Goal: Transaction & Acquisition: Purchase product/service

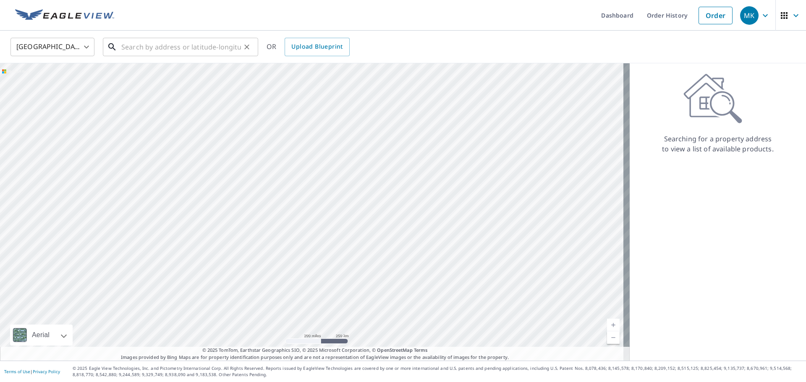
click at [156, 47] on input "text" at bounding box center [181, 47] width 120 height 24
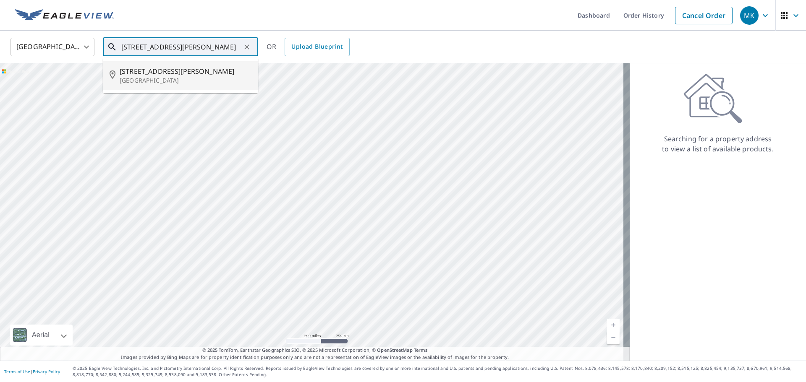
click at [175, 86] on li "[STREET_ADDRESS][PERSON_NAME]" at bounding box center [180, 75] width 155 height 29
type input "3715 Clabo Mountain Ln Sevierville, TN 37862"
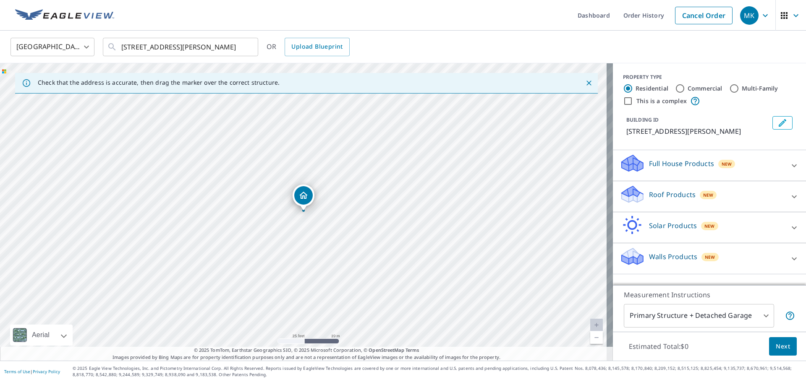
click at [789, 202] on icon at bounding box center [794, 197] width 10 height 10
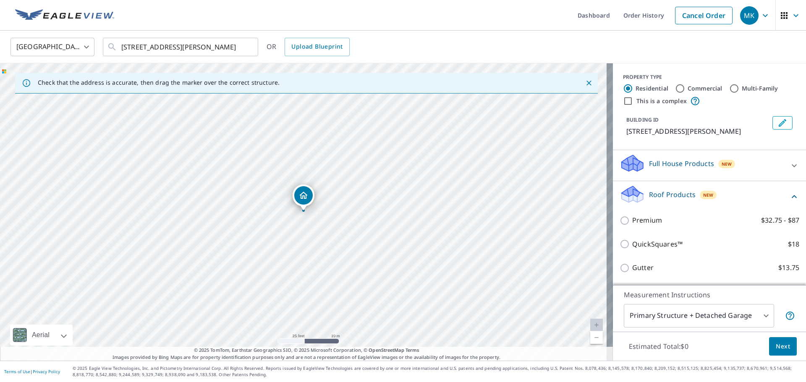
scroll to position [42, 0]
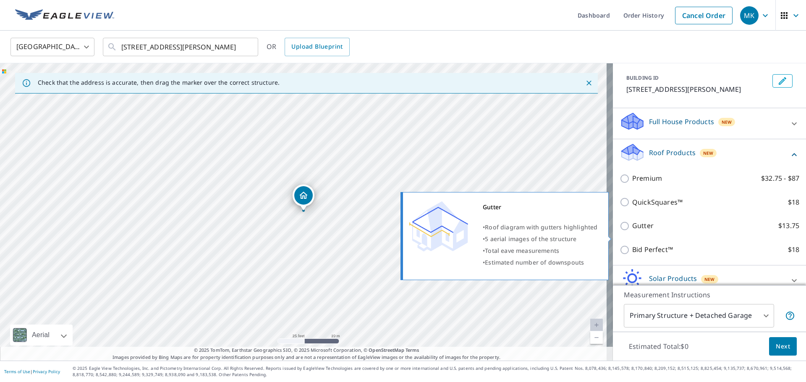
click at [620, 231] on input "Gutter $13.75" at bounding box center [626, 226] width 13 height 10
checkbox input "true"
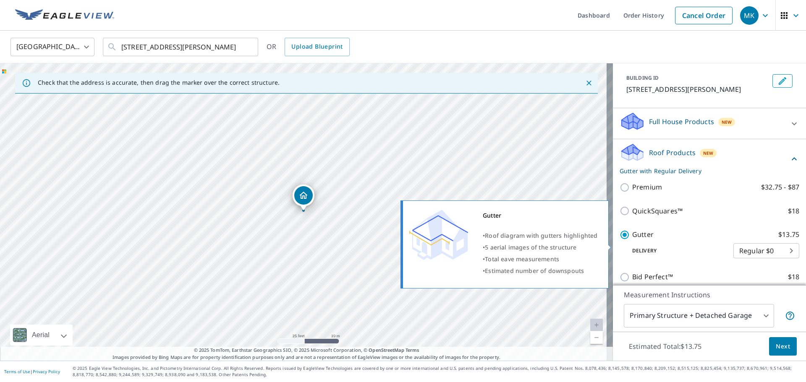
scroll to position [84, 0]
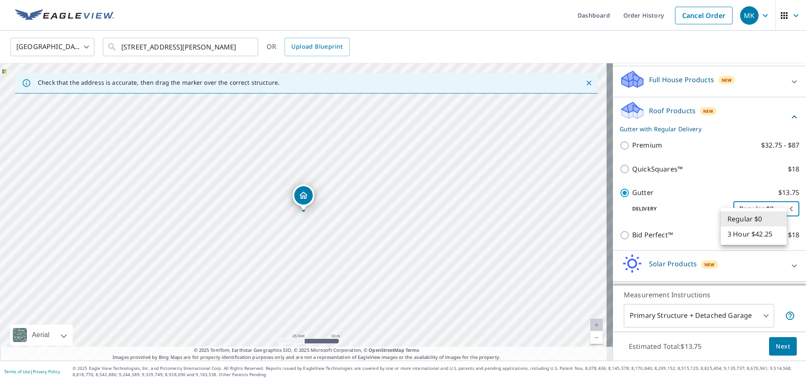
click at [745, 220] on body "MK MK Dashboard Order History Cancel Order MK United States US ​ 3715 Clabo Mou…" at bounding box center [403, 191] width 806 height 382
click at [745, 220] on li "Regular $0" at bounding box center [754, 219] width 66 height 15
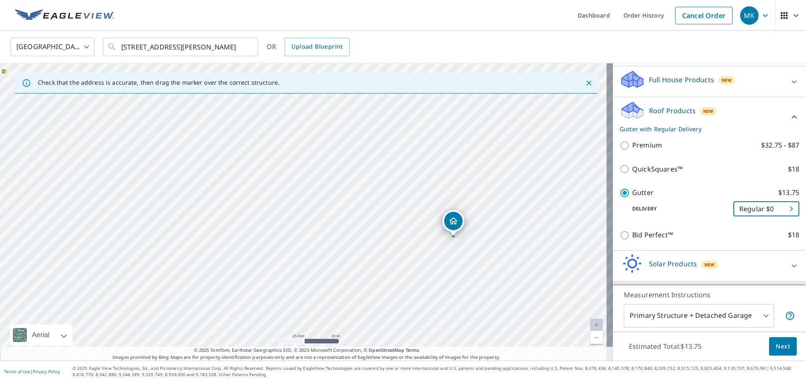
click at [776, 351] on span "Next" at bounding box center [783, 347] width 14 height 10
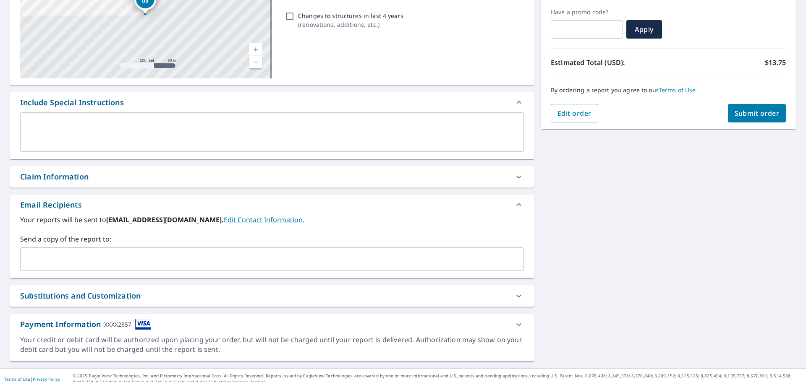
scroll to position [146, 0]
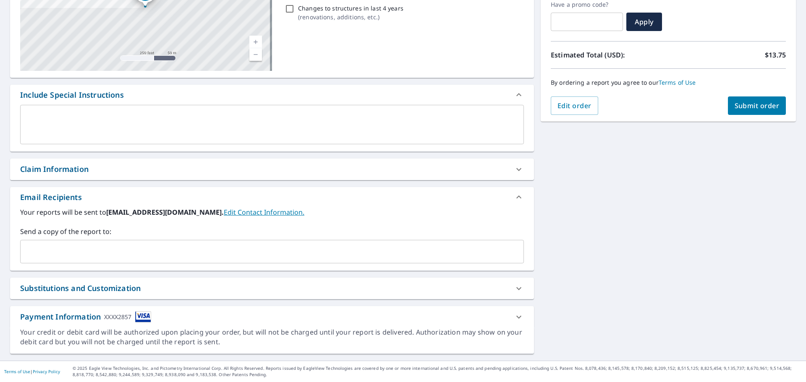
click at [748, 97] on button "Submit order" at bounding box center [757, 106] width 58 height 18
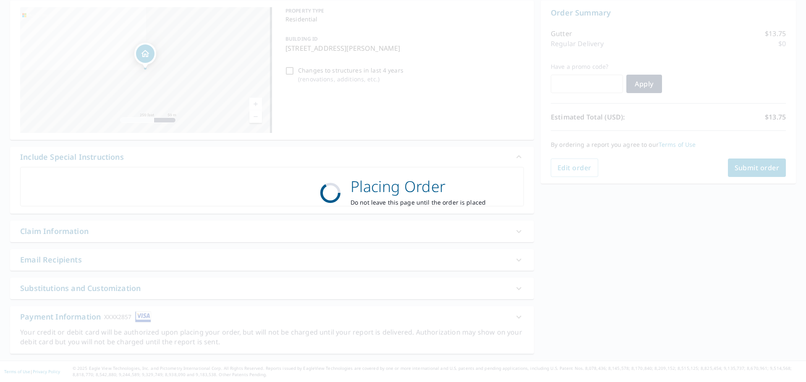
scroll to position [84, 0]
